Goal: Information Seeking & Learning: Compare options

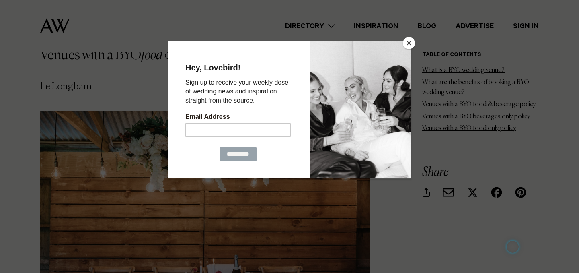
scroll to position [1254, 0]
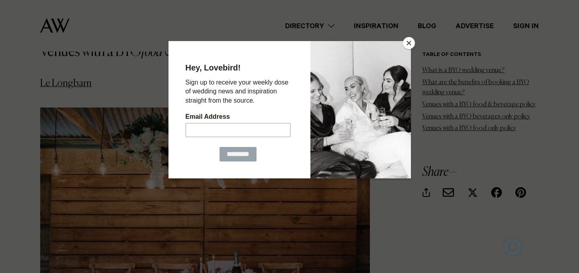
click at [410, 43] on button "Close" at bounding box center [409, 43] width 12 height 12
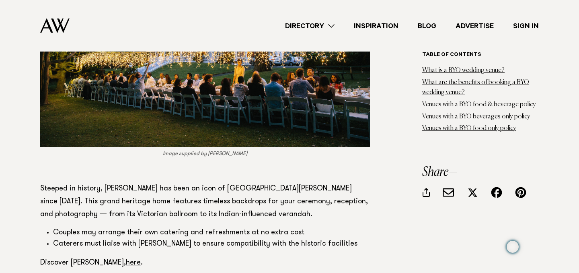
scroll to position [3112, 0]
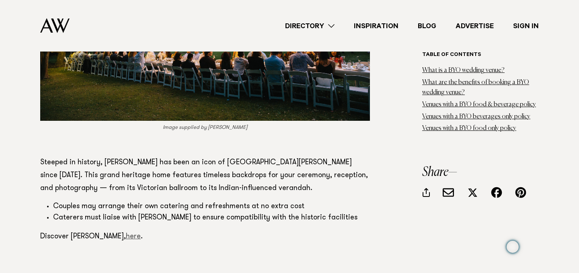
click at [126, 233] on link "here" at bounding box center [133, 236] width 15 height 7
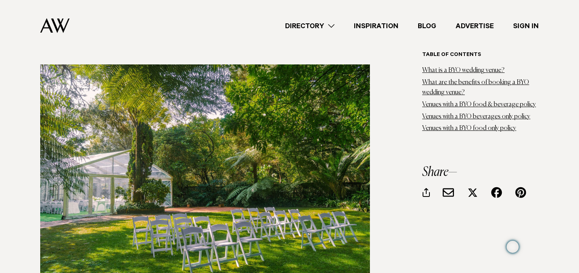
scroll to position [4109, 0]
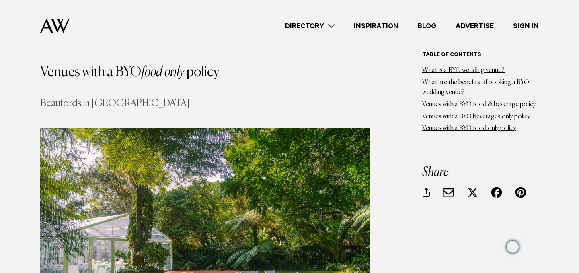
click at [92, 98] on link "Beaufords in Totara Park" at bounding box center [114, 103] width 149 height 10
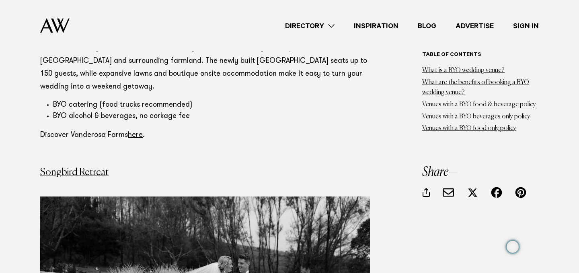
scroll to position [2414, 0]
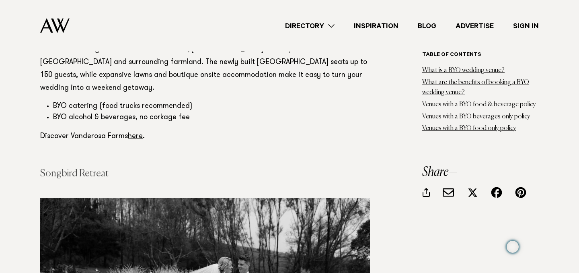
click at [95, 168] on link "Songbird Retreat" at bounding box center [74, 173] width 68 height 10
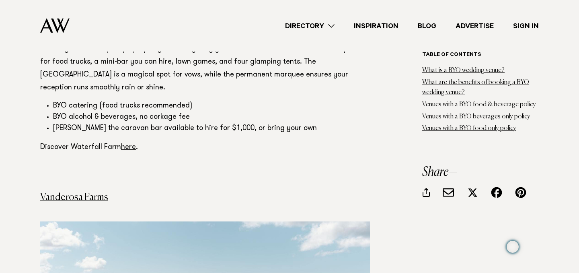
scroll to position [1987, 0]
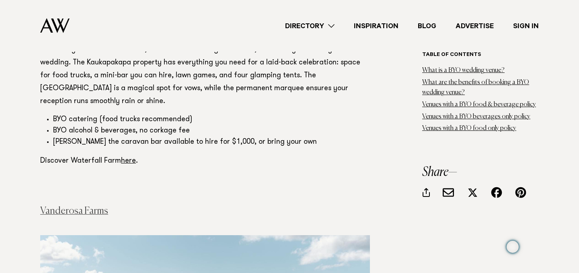
click at [76, 206] on link "Vanderosa Farms" at bounding box center [74, 211] width 68 height 10
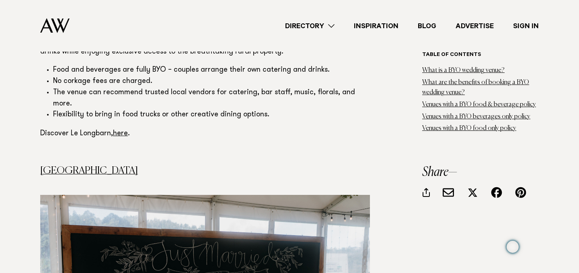
scroll to position [1589, 0]
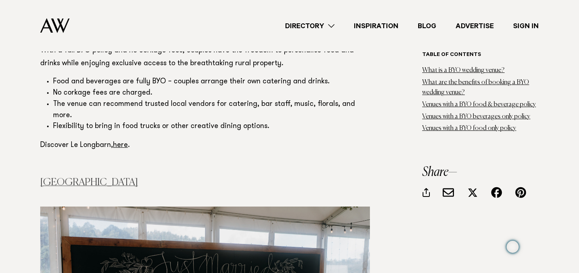
click at [85, 177] on link "[GEOGRAPHIC_DATA]" at bounding box center [89, 182] width 98 height 10
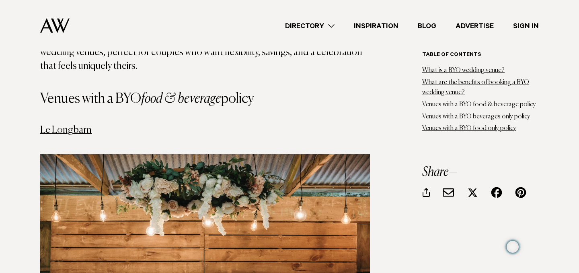
scroll to position [1188, 0]
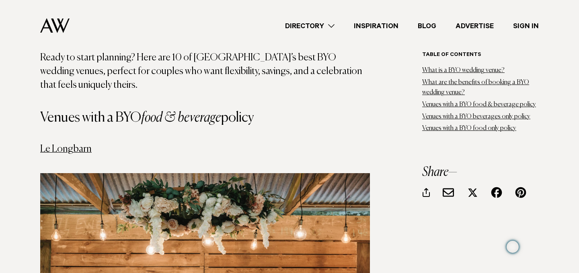
click at [79, 144] on link "Le Longbarn" at bounding box center [65, 149] width 51 height 10
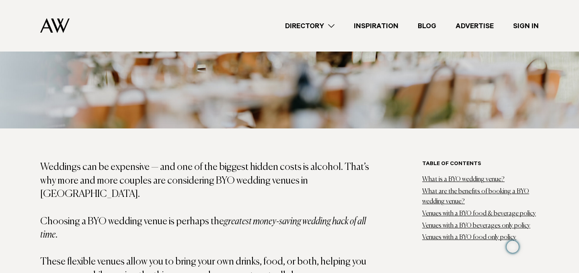
scroll to position [273, 0]
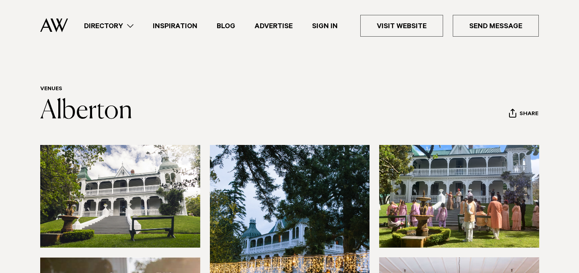
click at [130, 23] on link "Directory" at bounding box center [108, 26] width 69 height 11
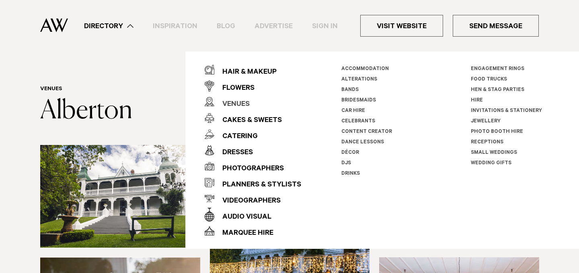
click at [239, 103] on div "Venues" at bounding box center [231, 104] width 35 height 16
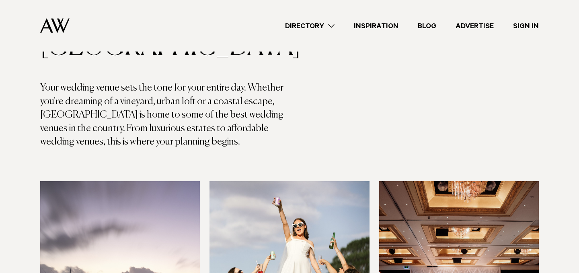
scroll to position [46, 0]
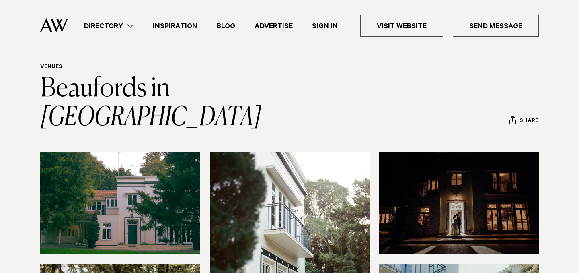
scroll to position [30, 0]
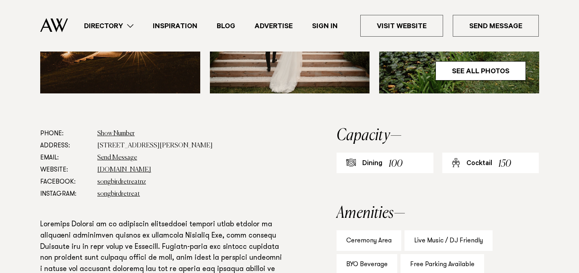
scroll to position [443, 0]
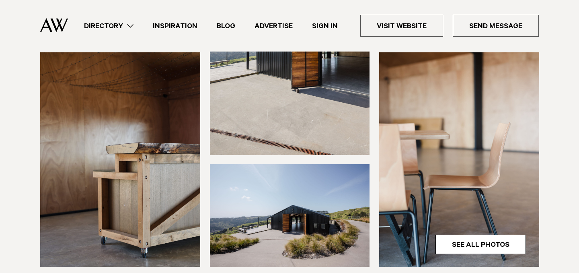
scroll to position [205, 0]
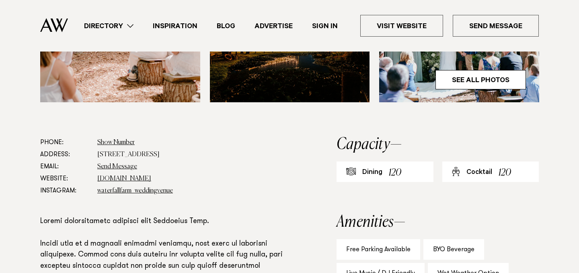
scroll to position [370, 0]
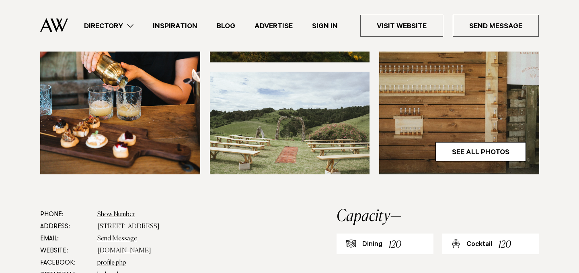
scroll to position [221, 0]
